Goal: Information Seeking & Learning: Check status

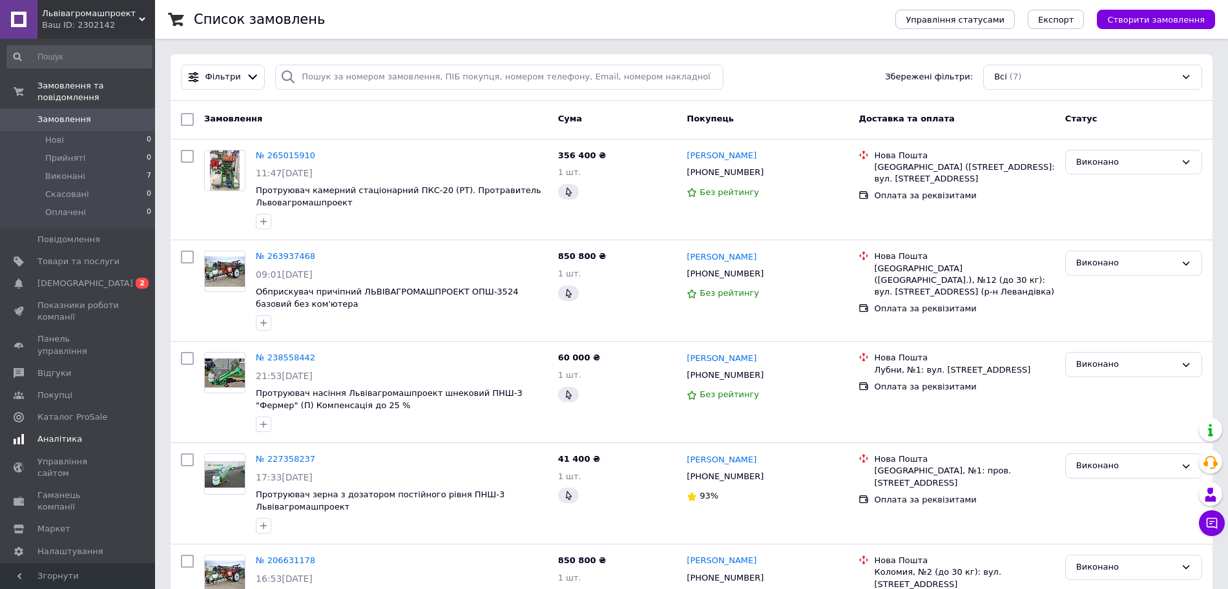
click at [48, 428] on link "Аналітика" at bounding box center [79, 439] width 159 height 22
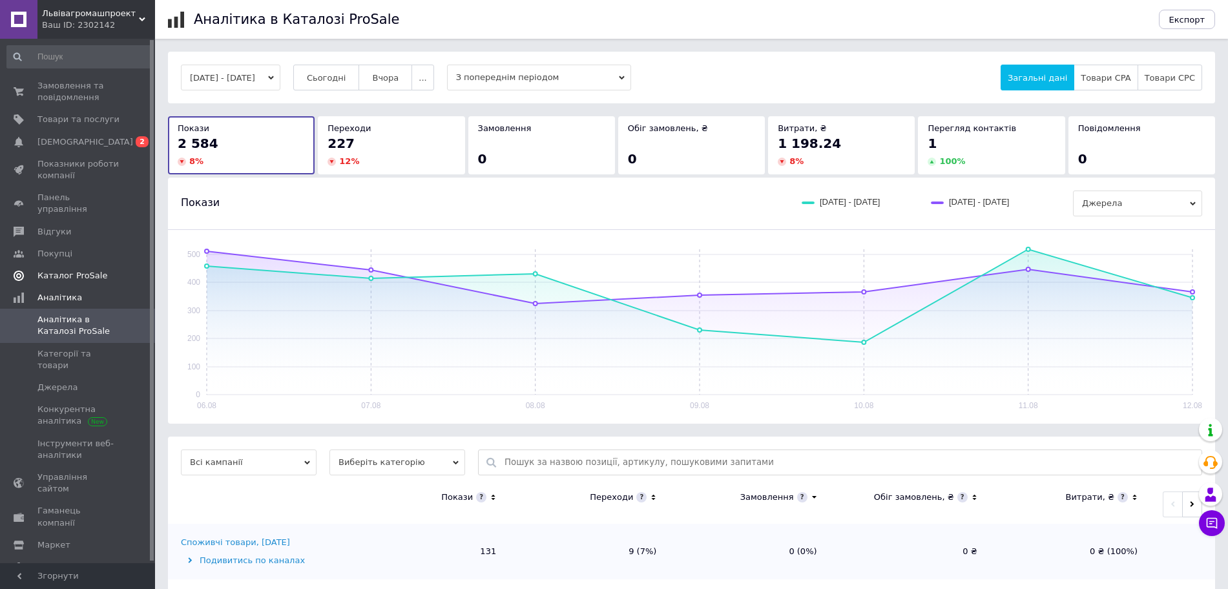
click at [68, 270] on span "Каталог ProSale" at bounding box center [72, 276] width 70 height 12
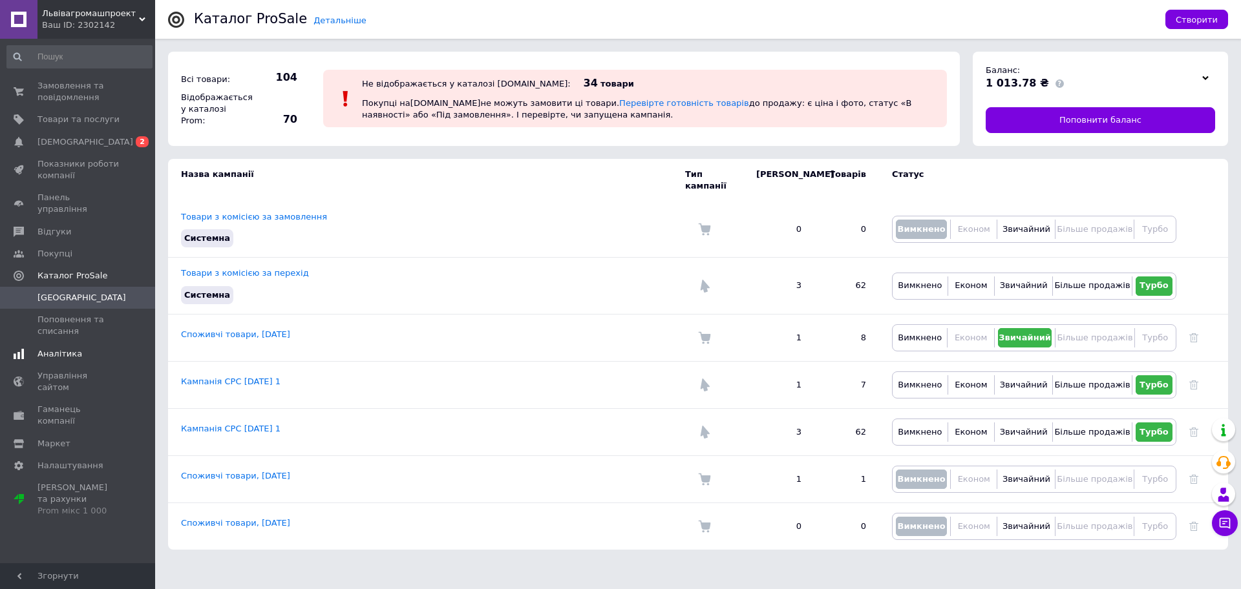
click at [85, 348] on span "Аналітика" at bounding box center [78, 354] width 82 height 12
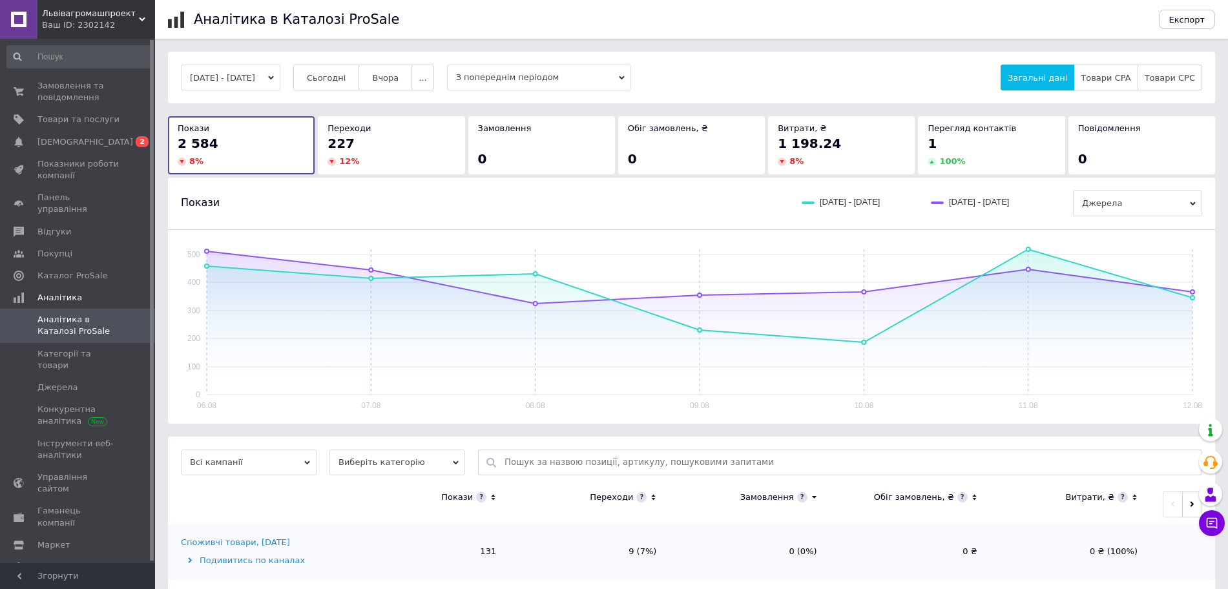
click at [229, 74] on button "[DATE] - [DATE]" at bounding box center [231, 78] width 100 height 26
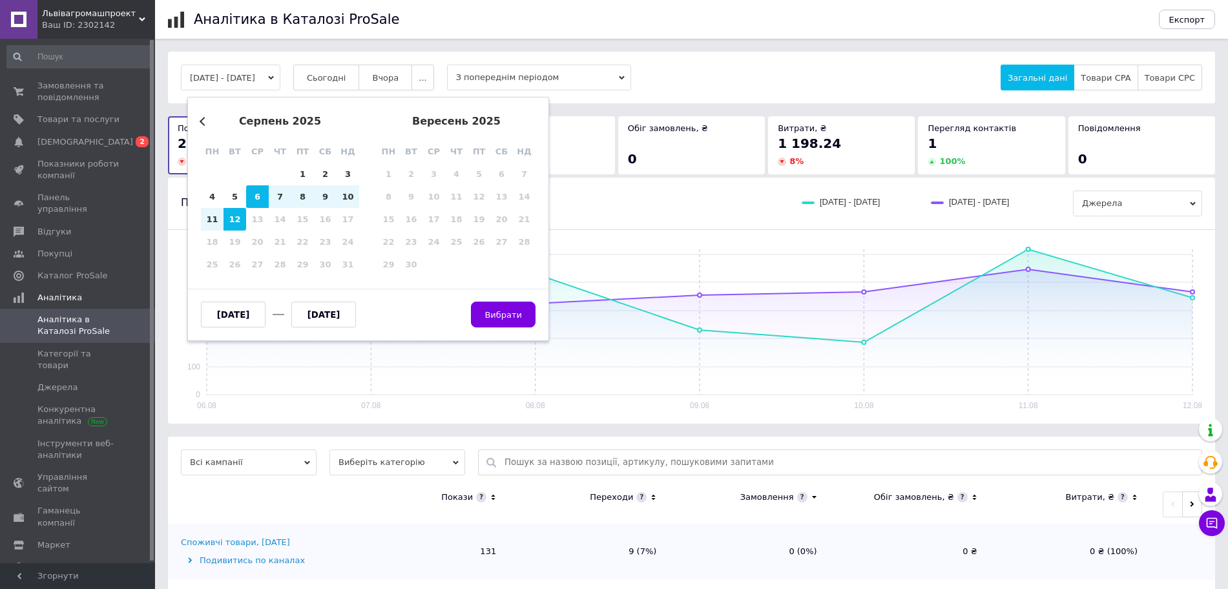
click at [815, 47] on div "Аналітика в [GEOGRAPHIC_DATA] ProSale Експорт [DATE] - [DATE] Previous Month [D…" at bounding box center [691, 331] width 1073 height 662
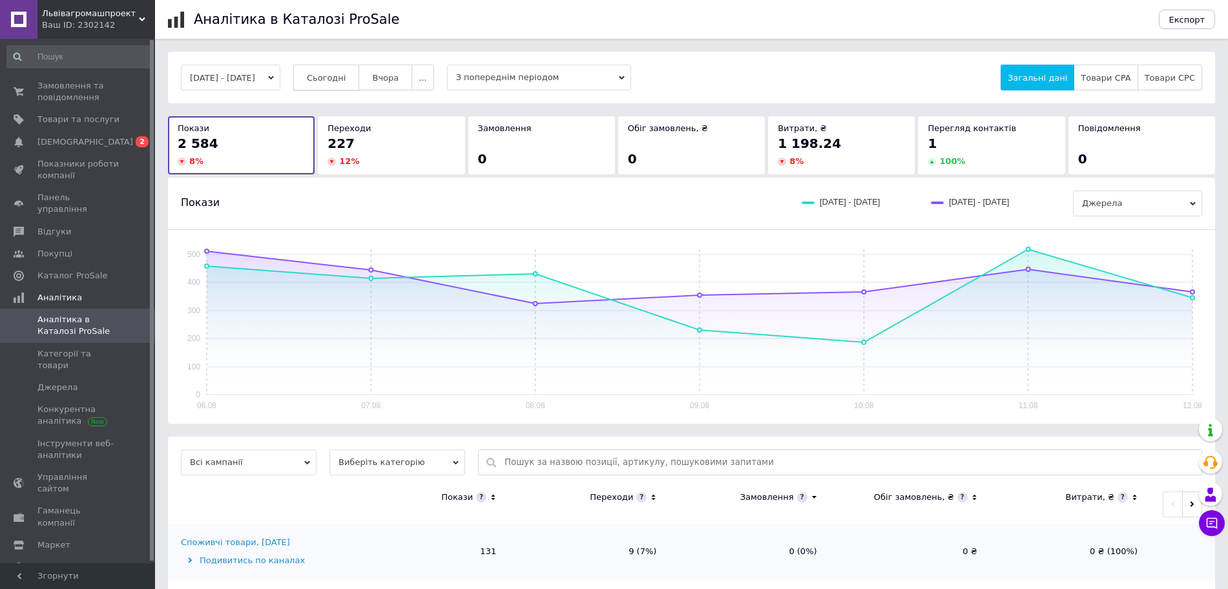
click at [336, 74] on span "Сьогодні" at bounding box center [326, 78] width 39 height 10
